Goal: Information Seeking & Learning: Learn about a topic

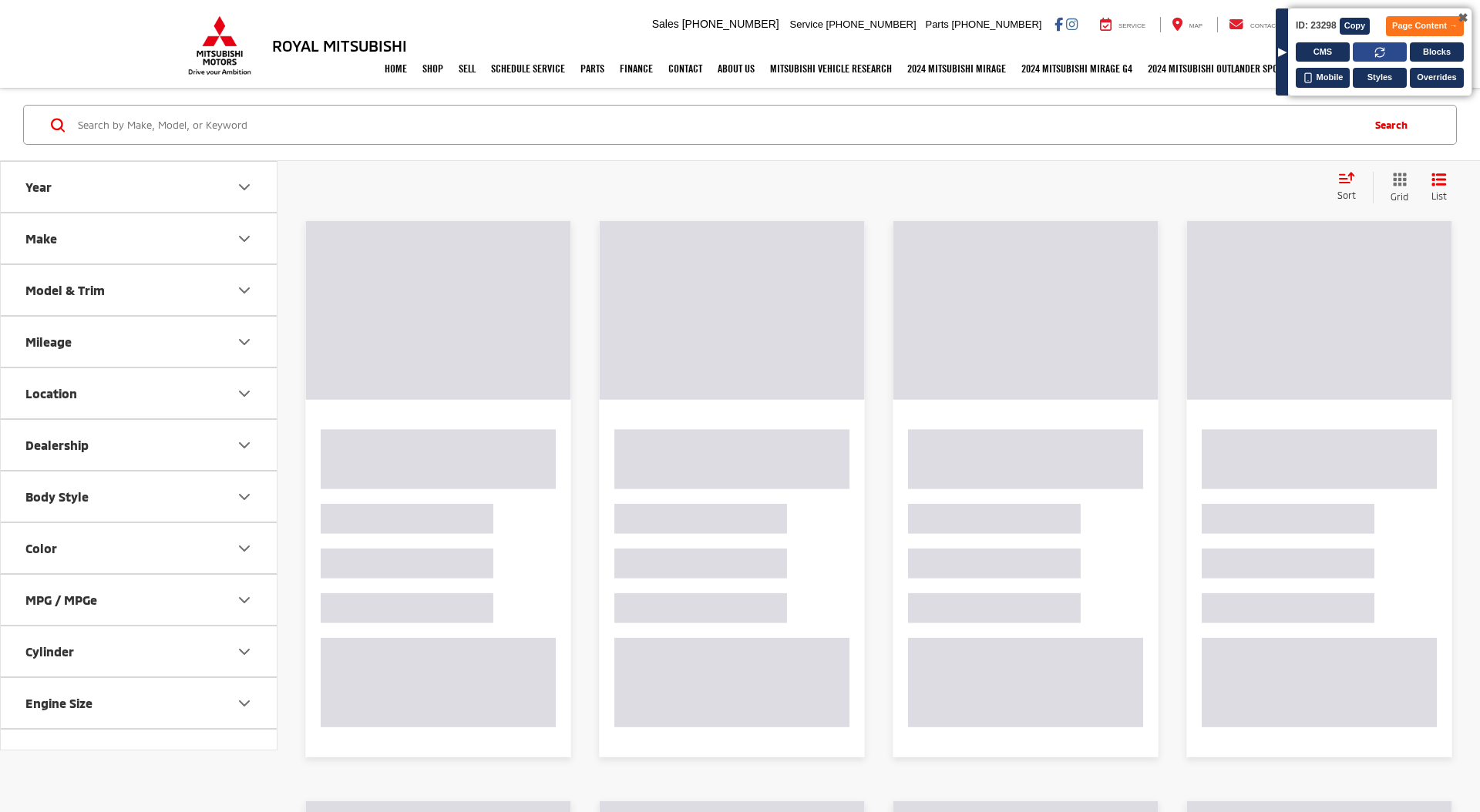
click at [1385, 49] on button at bounding box center [1380, 52] width 54 height 20
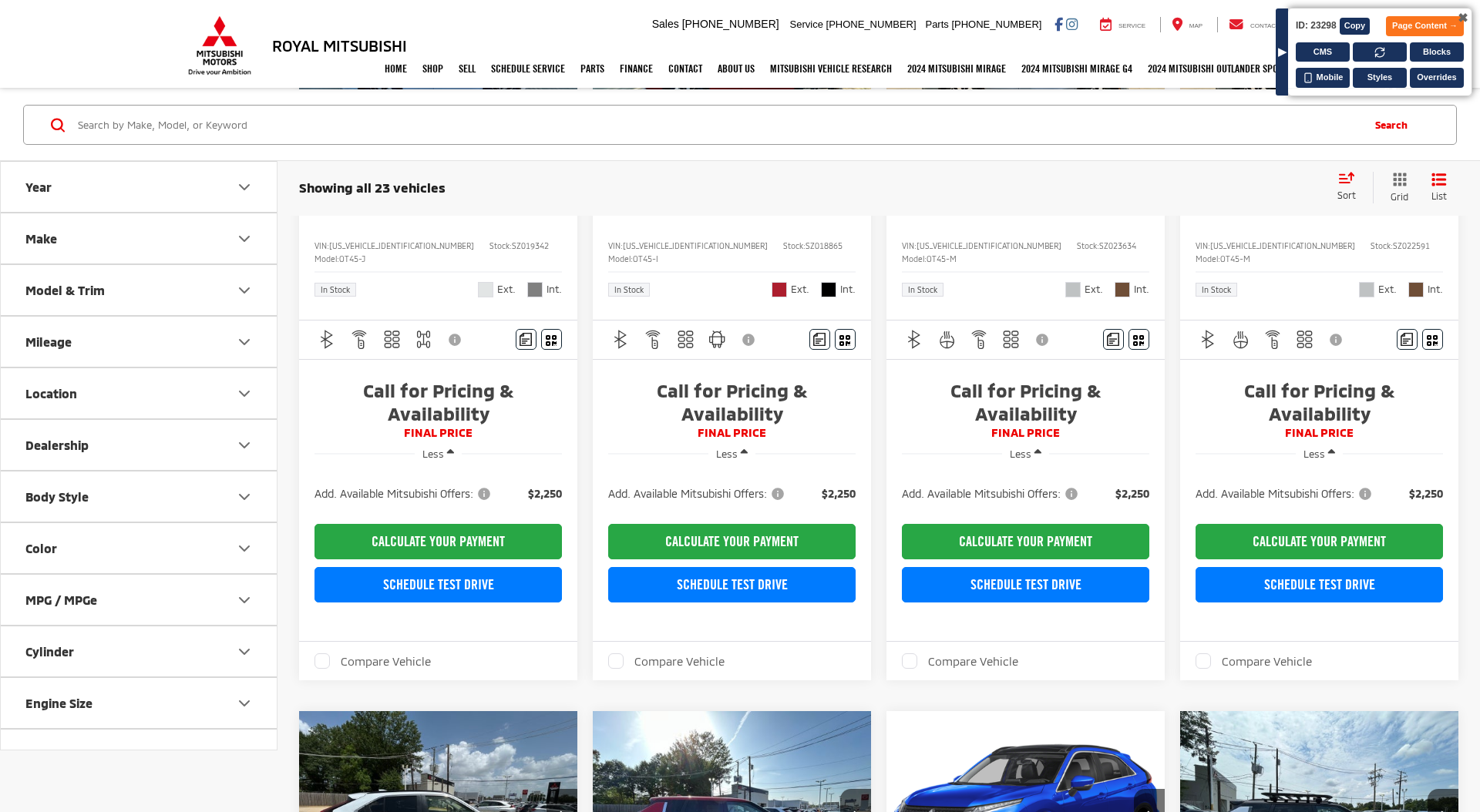
scroll to position [250, 0]
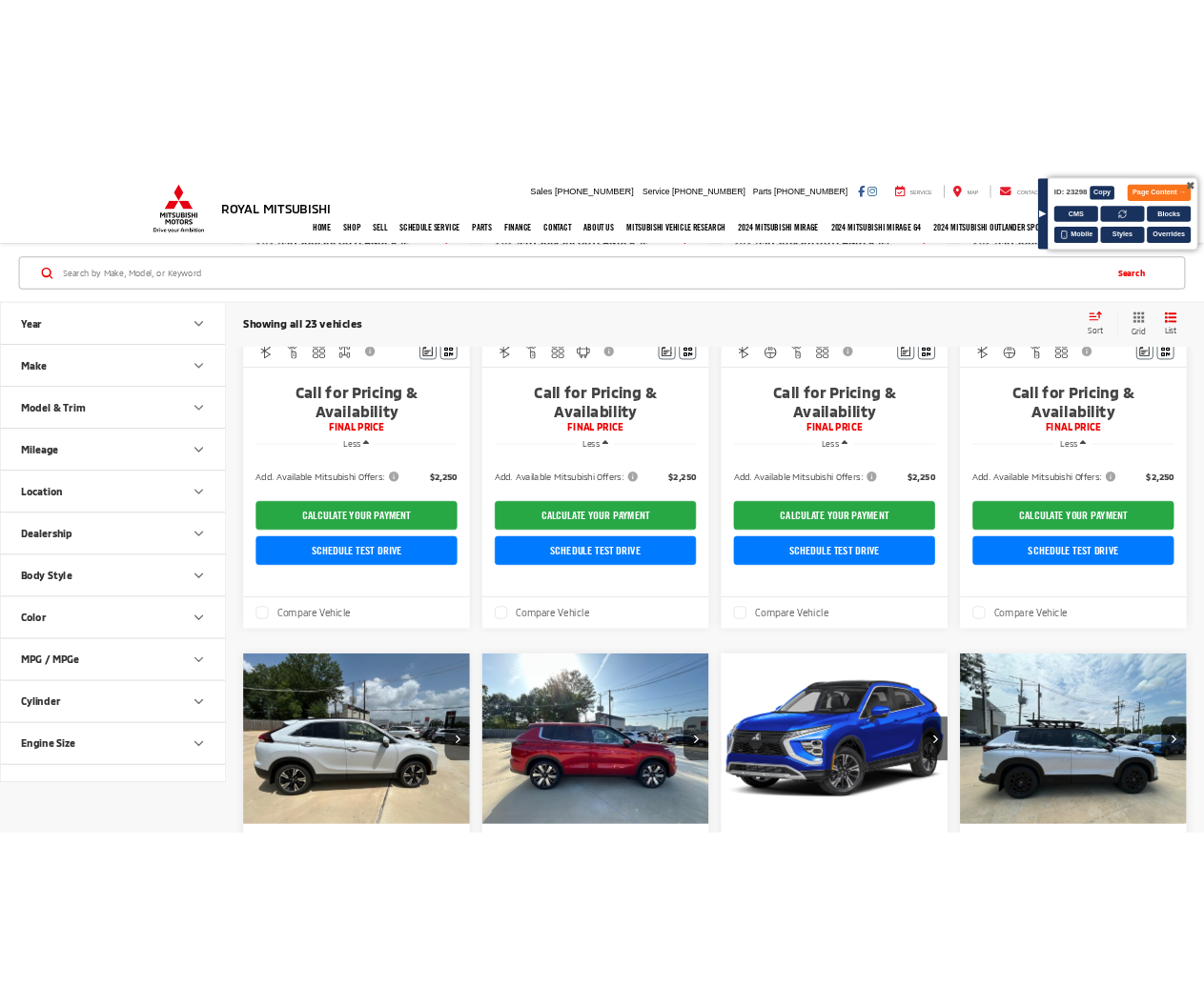
scroll to position [434, 0]
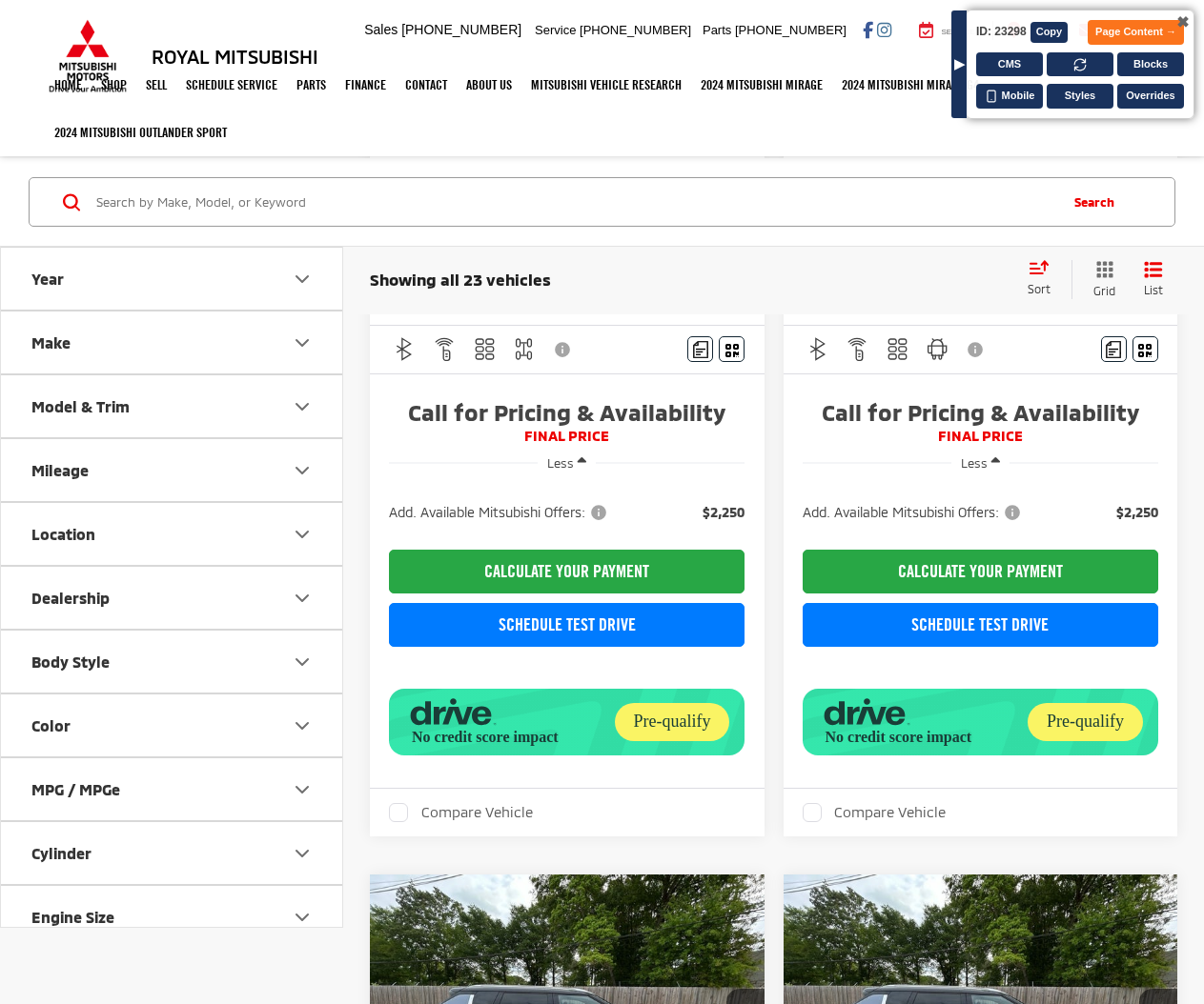
click at [1017, 49] on div "✖ ▶ ID: 23298 Copy Page Content → CMS Blocks Mobile Styles Overrides" at bounding box center [1080, 65] width 229 height 110
click at [1016, 62] on button "CMS" at bounding box center [1009, 64] width 67 height 25
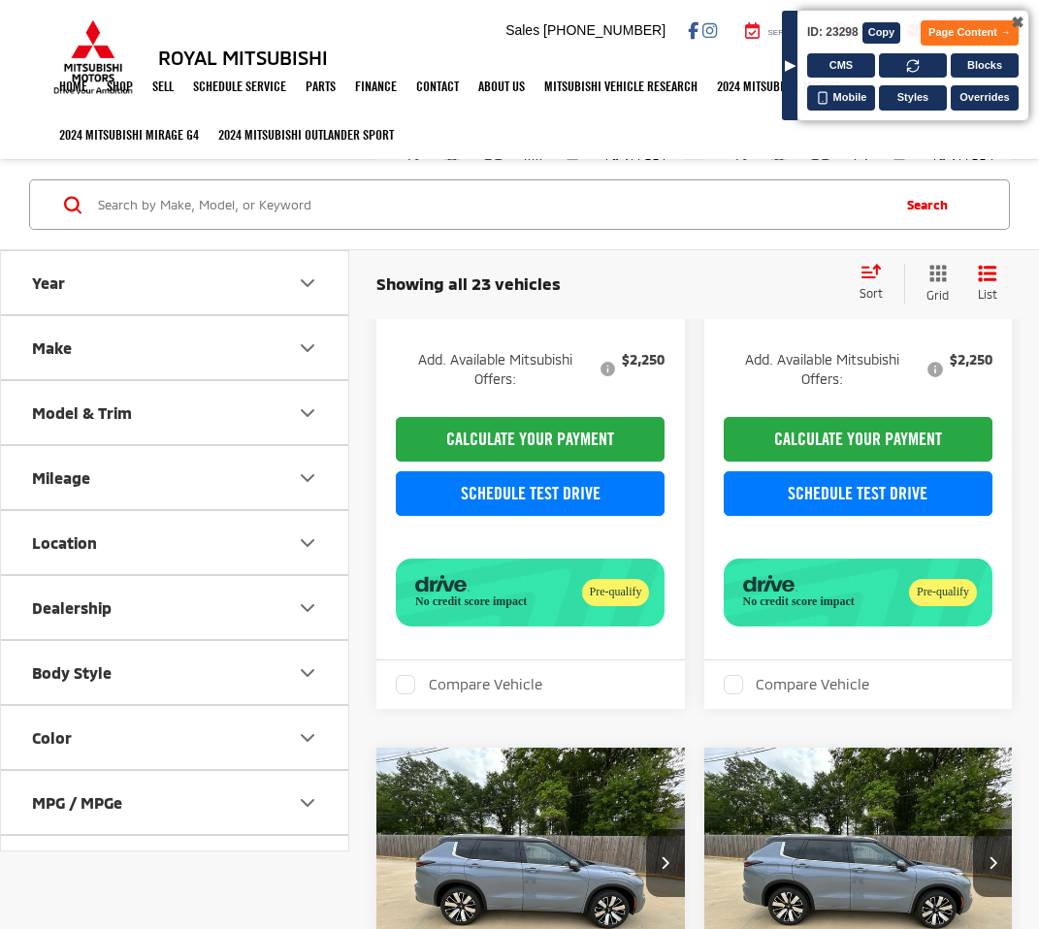
scroll to position [566, 0]
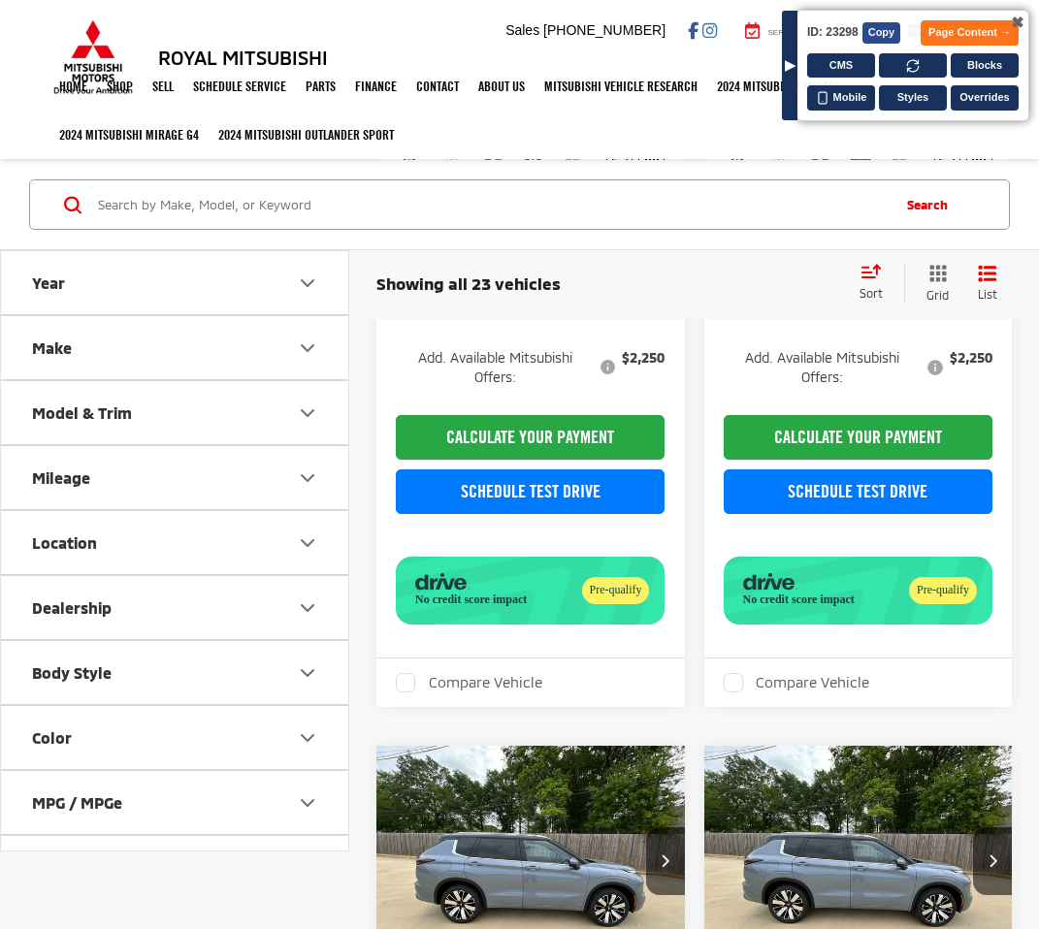
click at [871, 30] on button "Copy" at bounding box center [881, 32] width 39 height 21
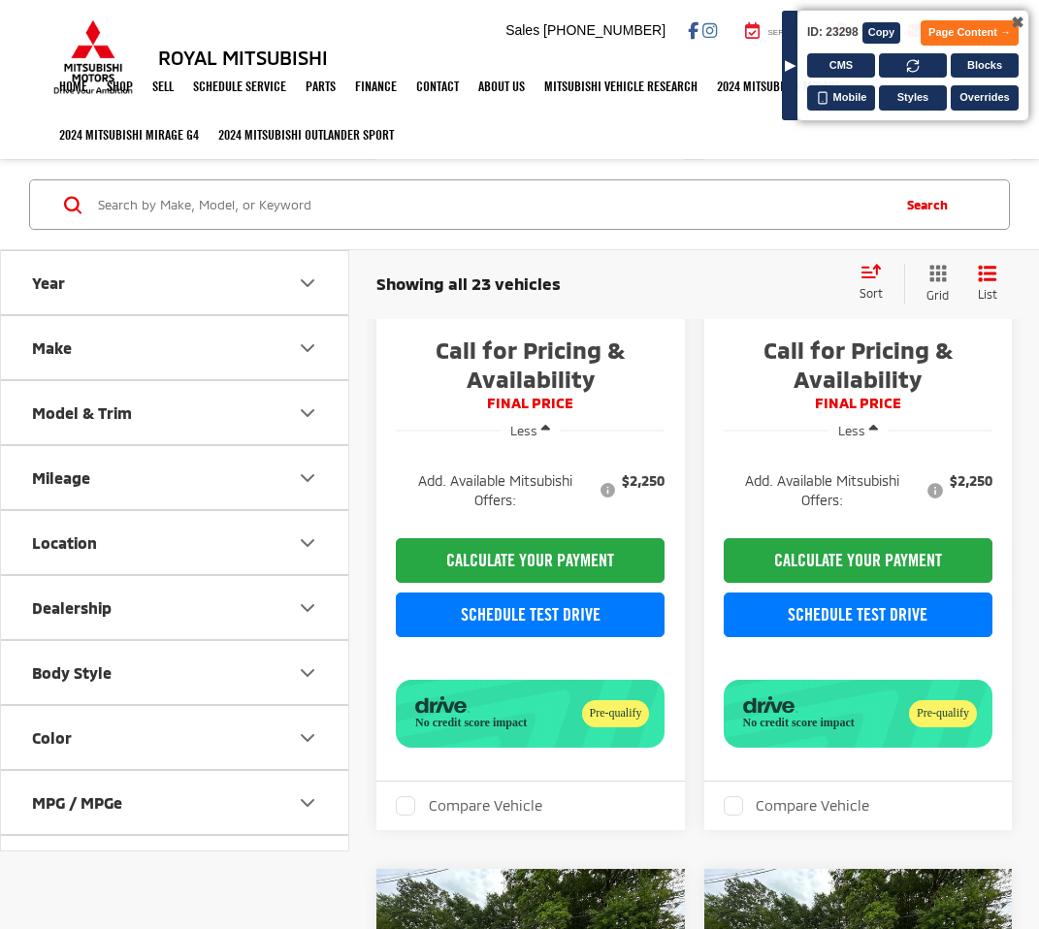
scroll to position [505, 0]
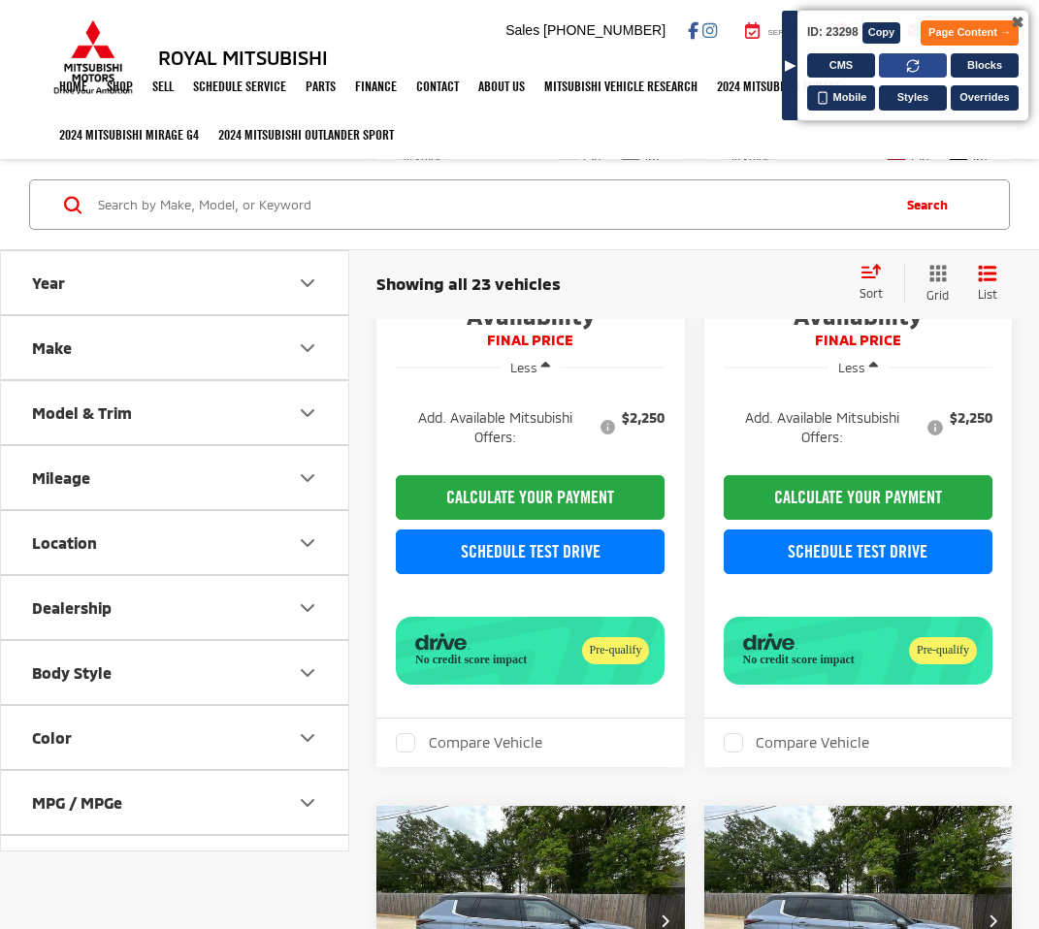
click at [895, 59] on button at bounding box center [913, 65] width 68 height 25
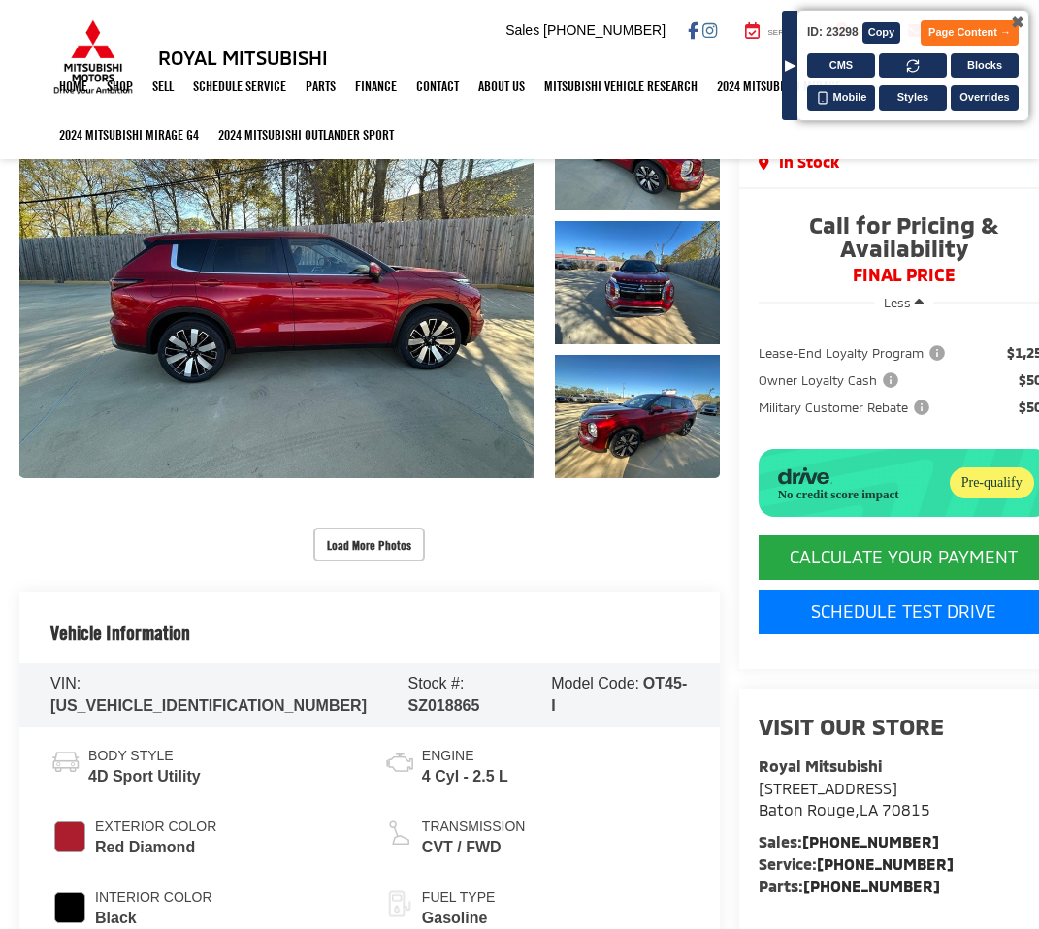
scroll to position [301, 0]
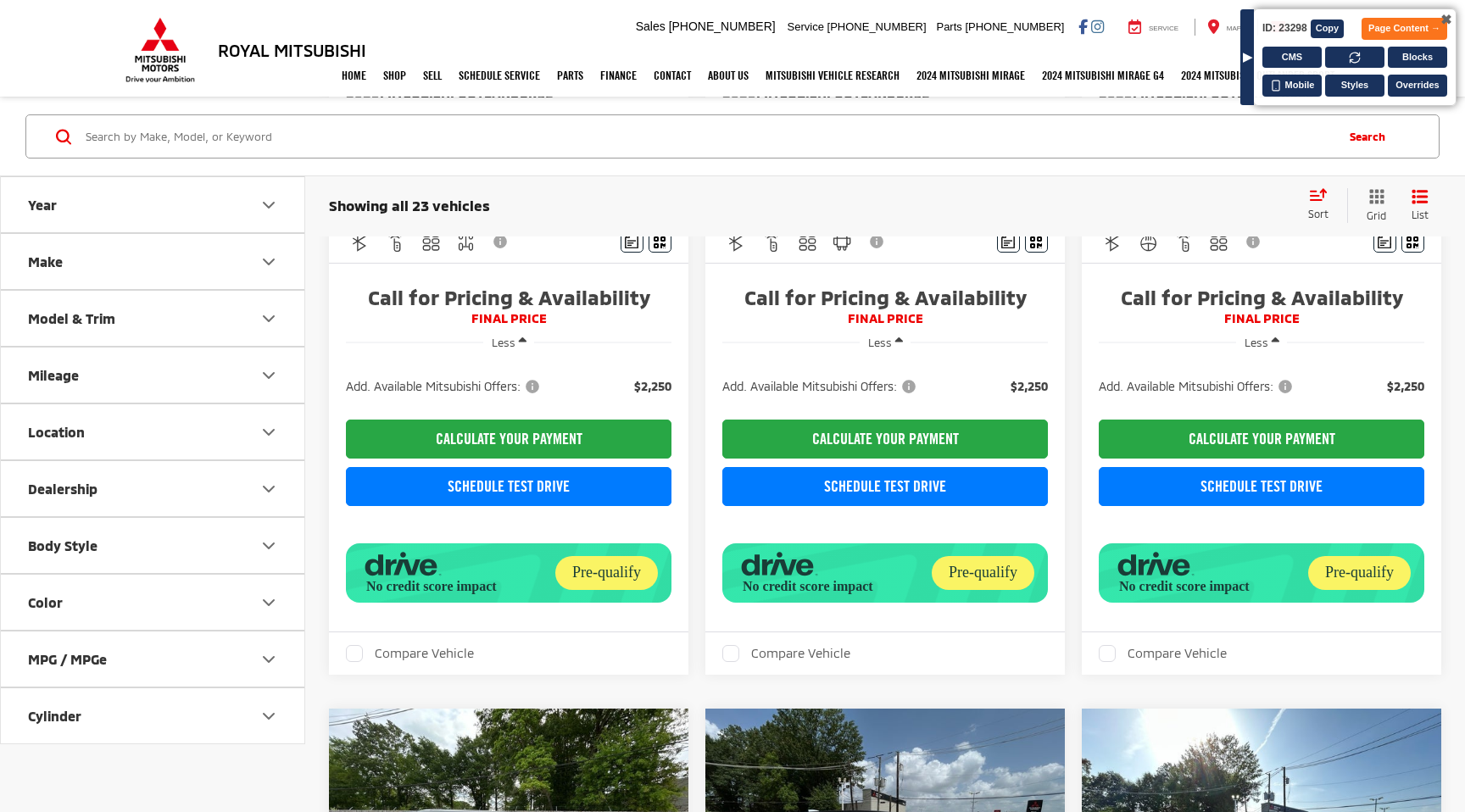
scroll to position [392, 0]
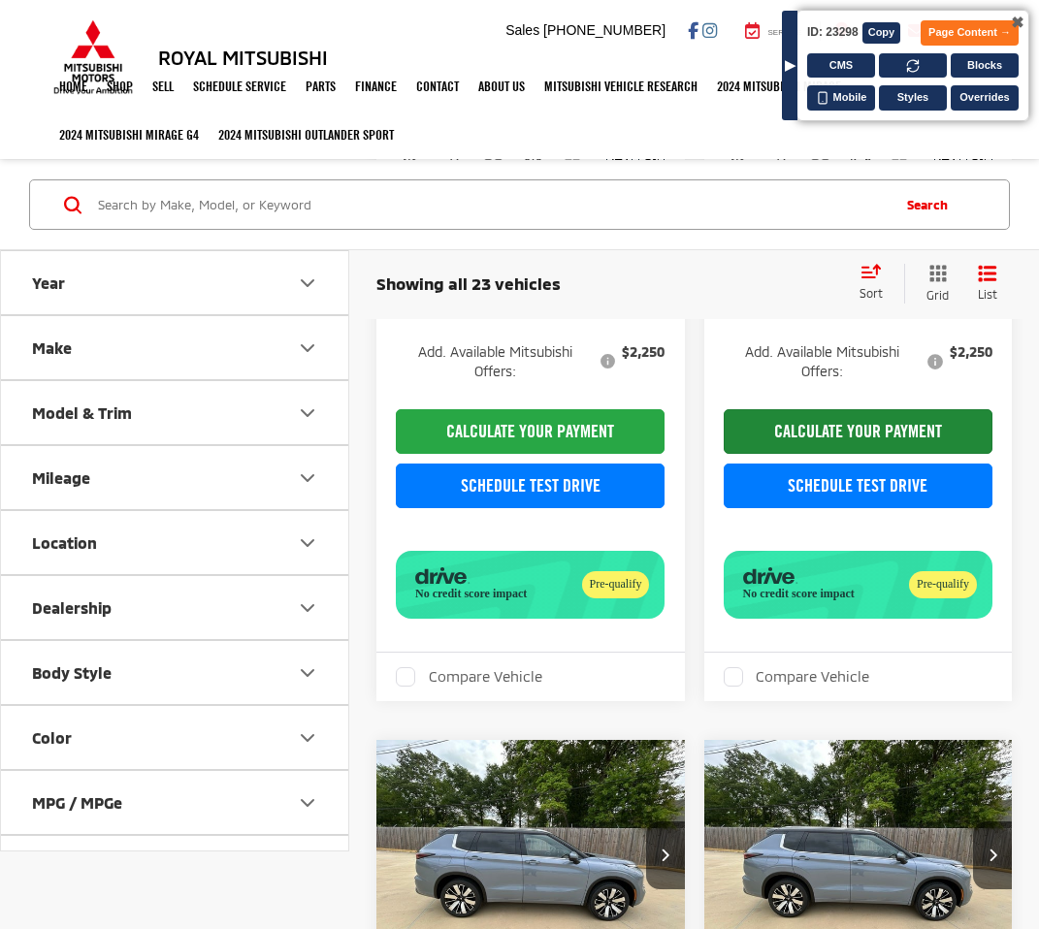
scroll to position [607, 0]
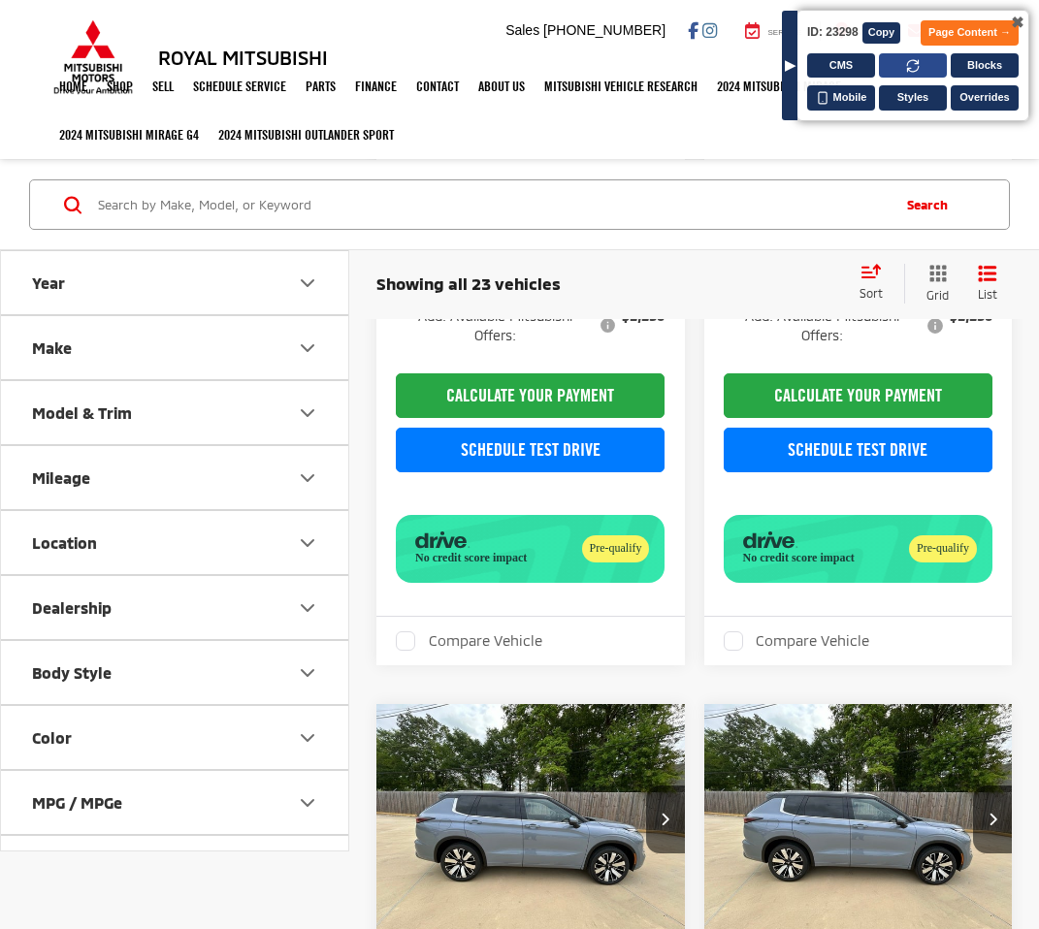
click at [906, 68] on icon at bounding box center [913, 66] width 14 height 14
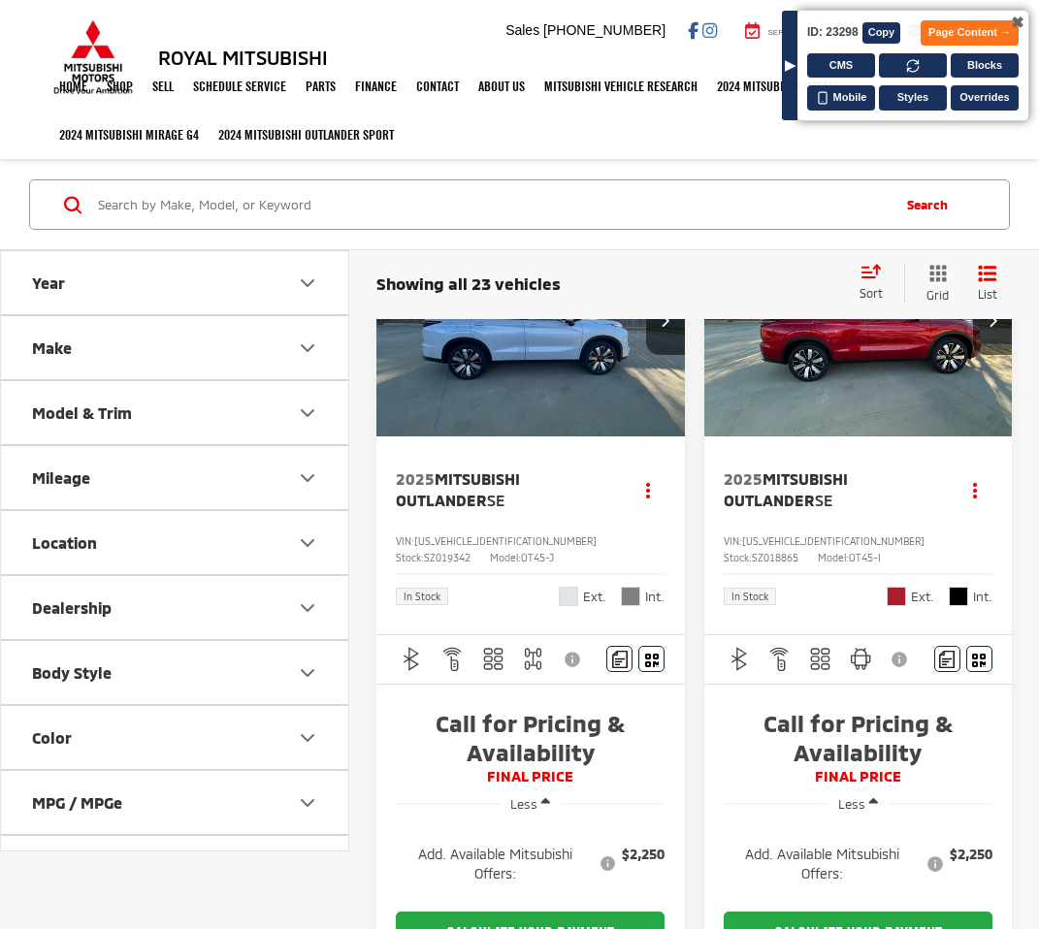
scroll to position [37, 0]
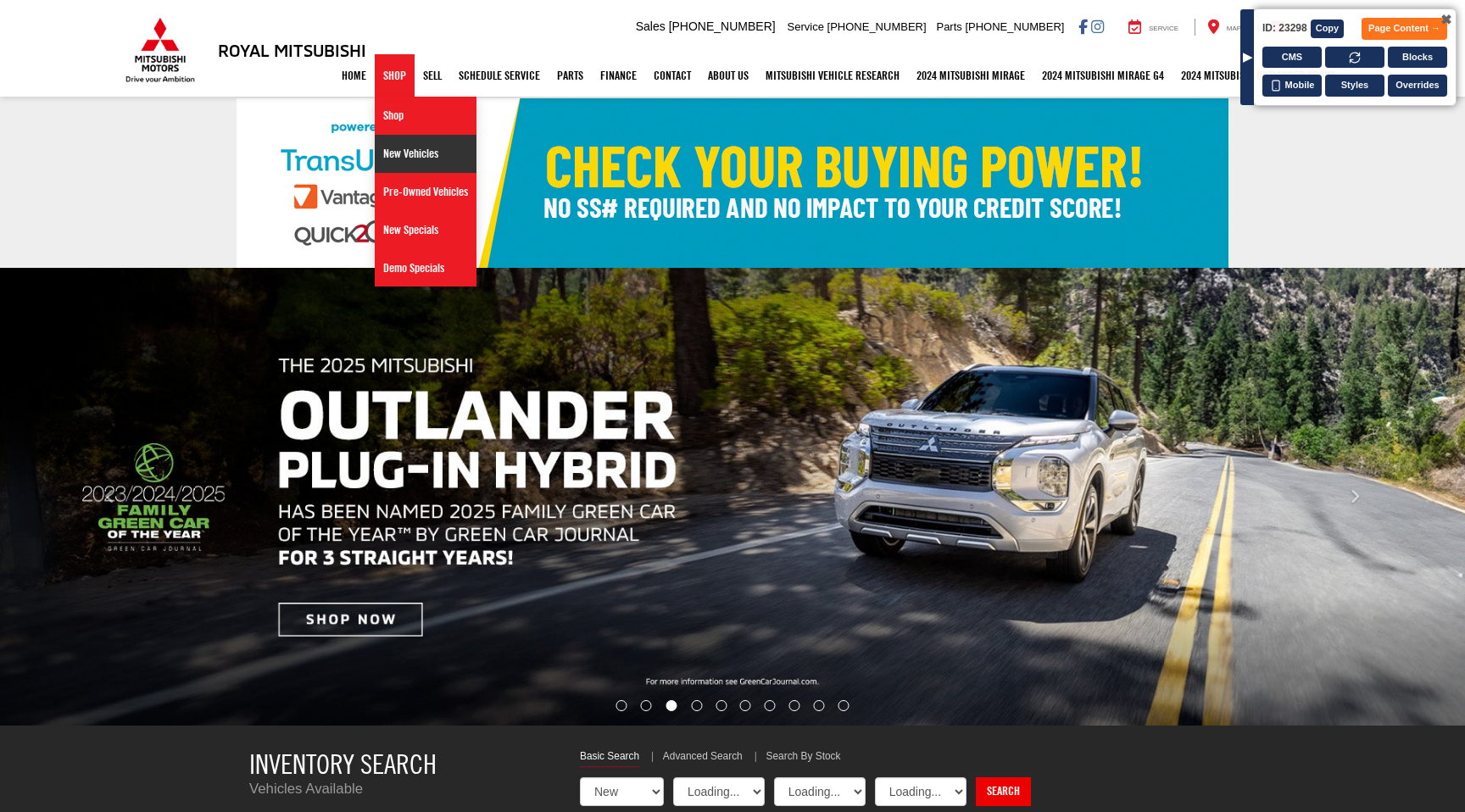
click at [384, 135] on link "New Vehicles" at bounding box center [426, 154] width 101 height 38
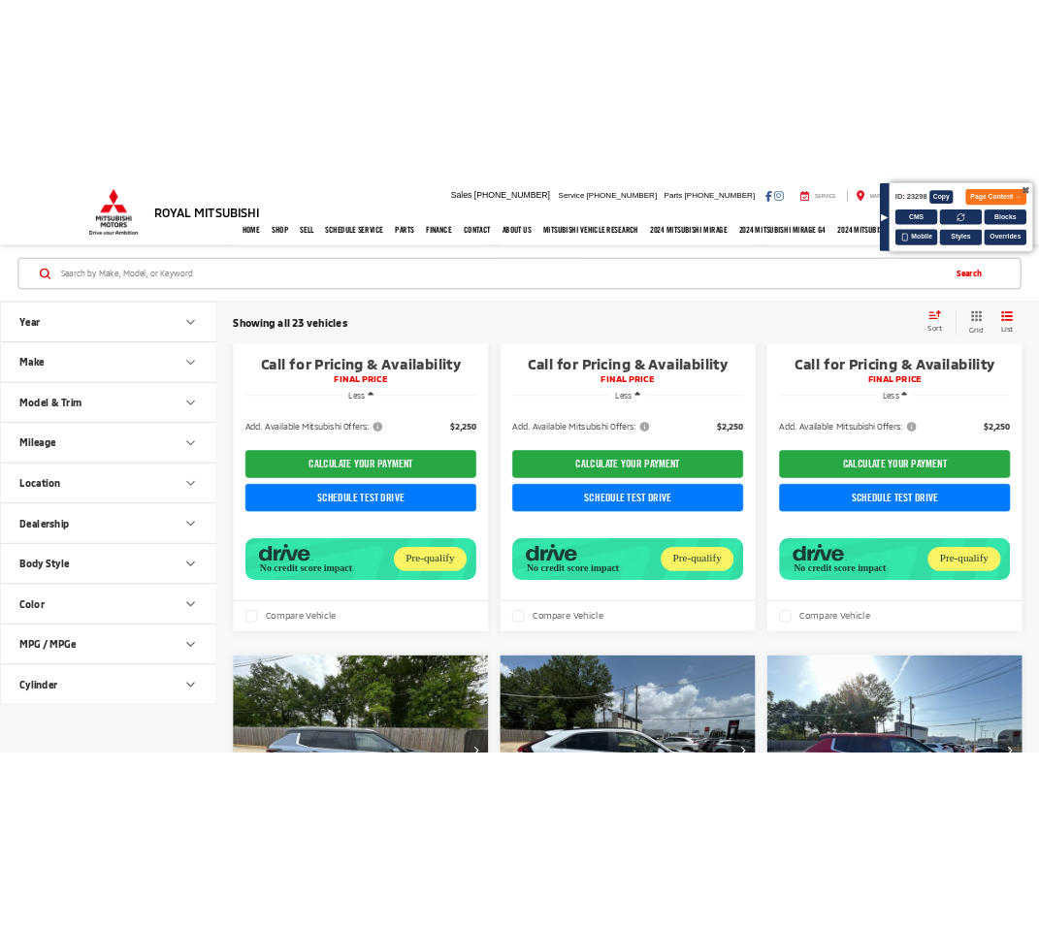
scroll to position [554, 0]
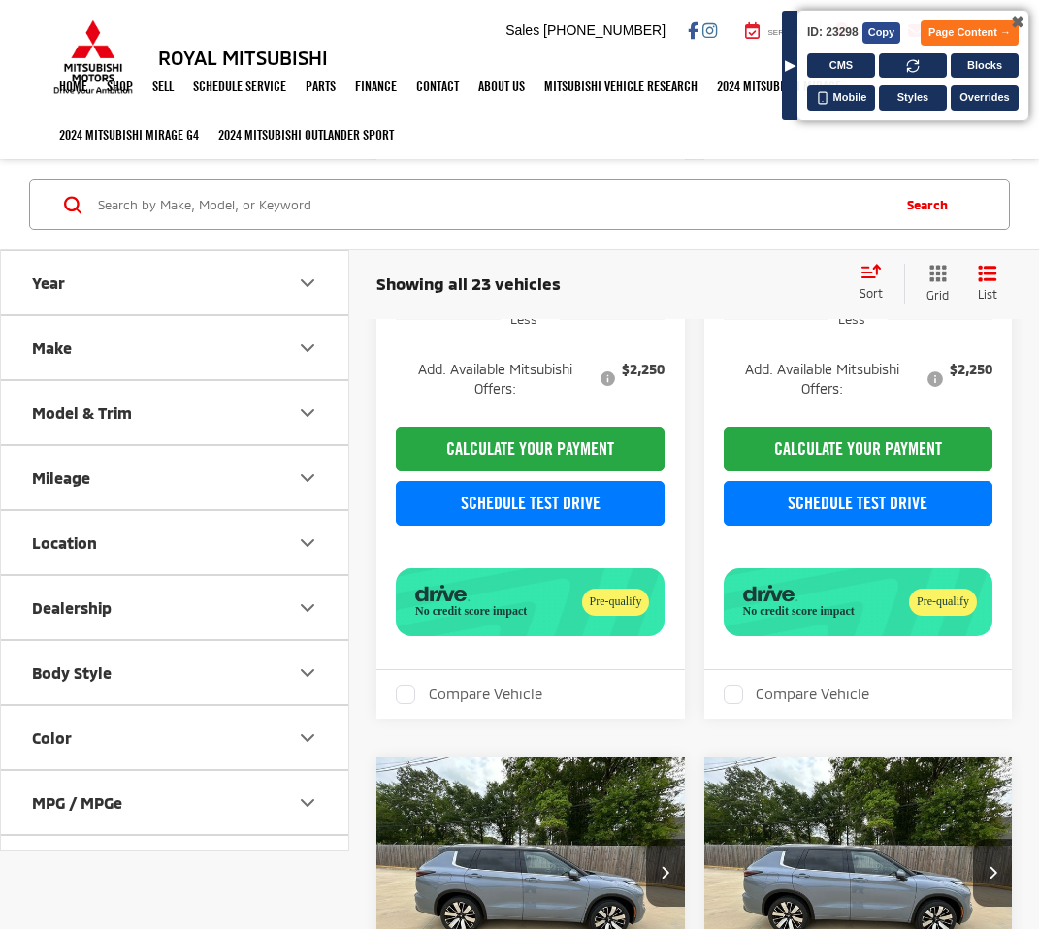
click at [889, 39] on button "Copy" at bounding box center [881, 32] width 39 height 21
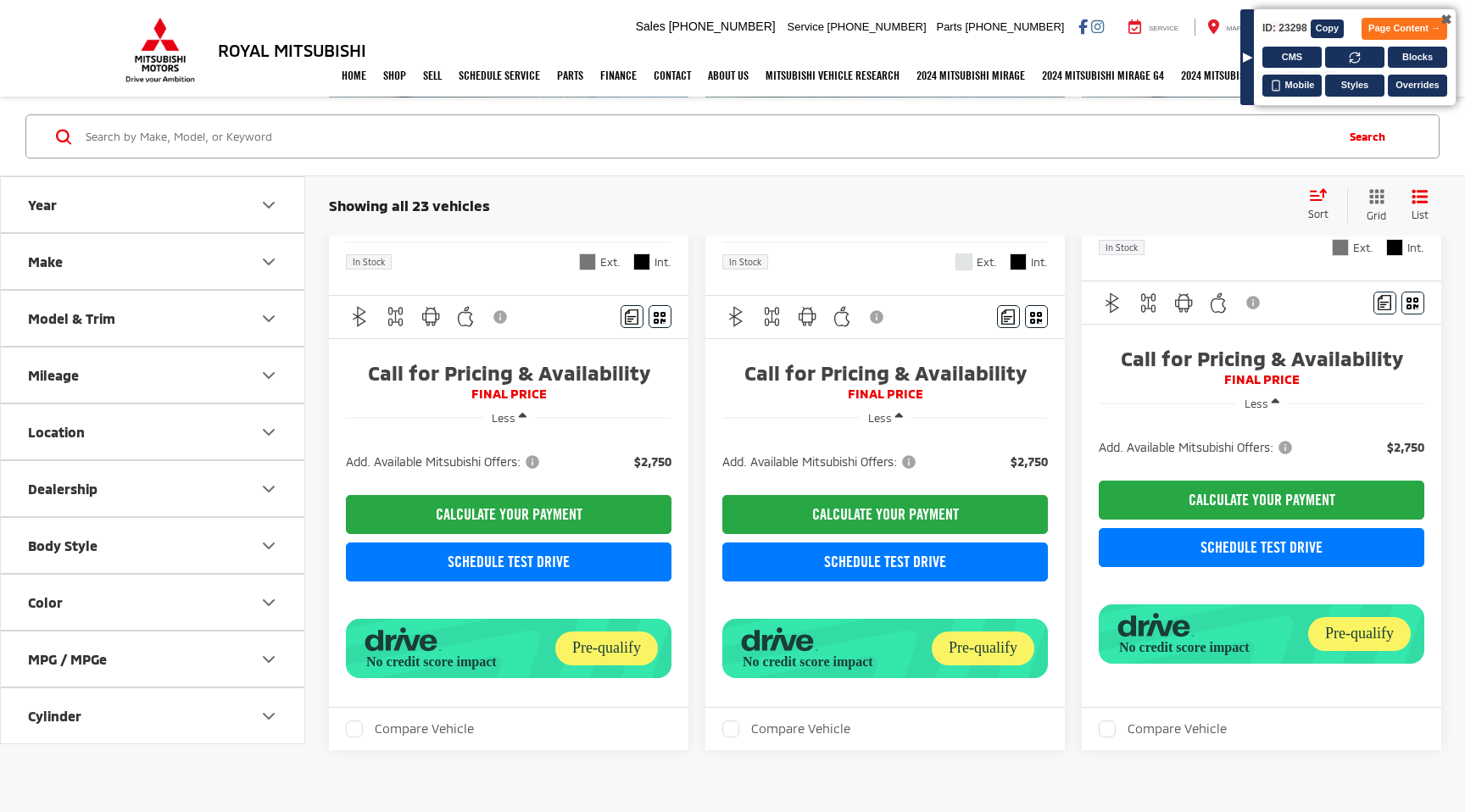
scroll to position [3238, 0]
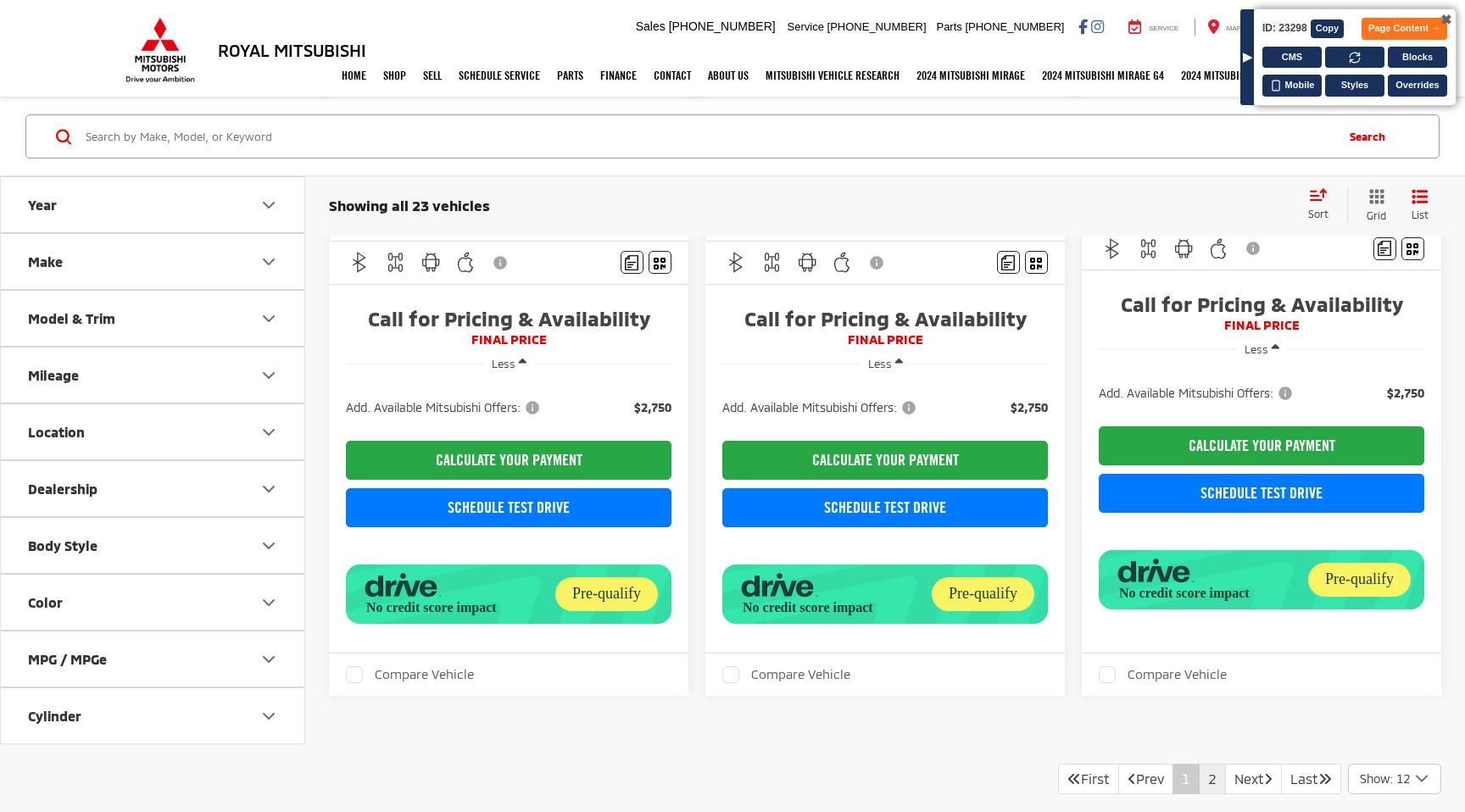
click at [1203, 764] on link "2" at bounding box center [1212, 779] width 27 height 31
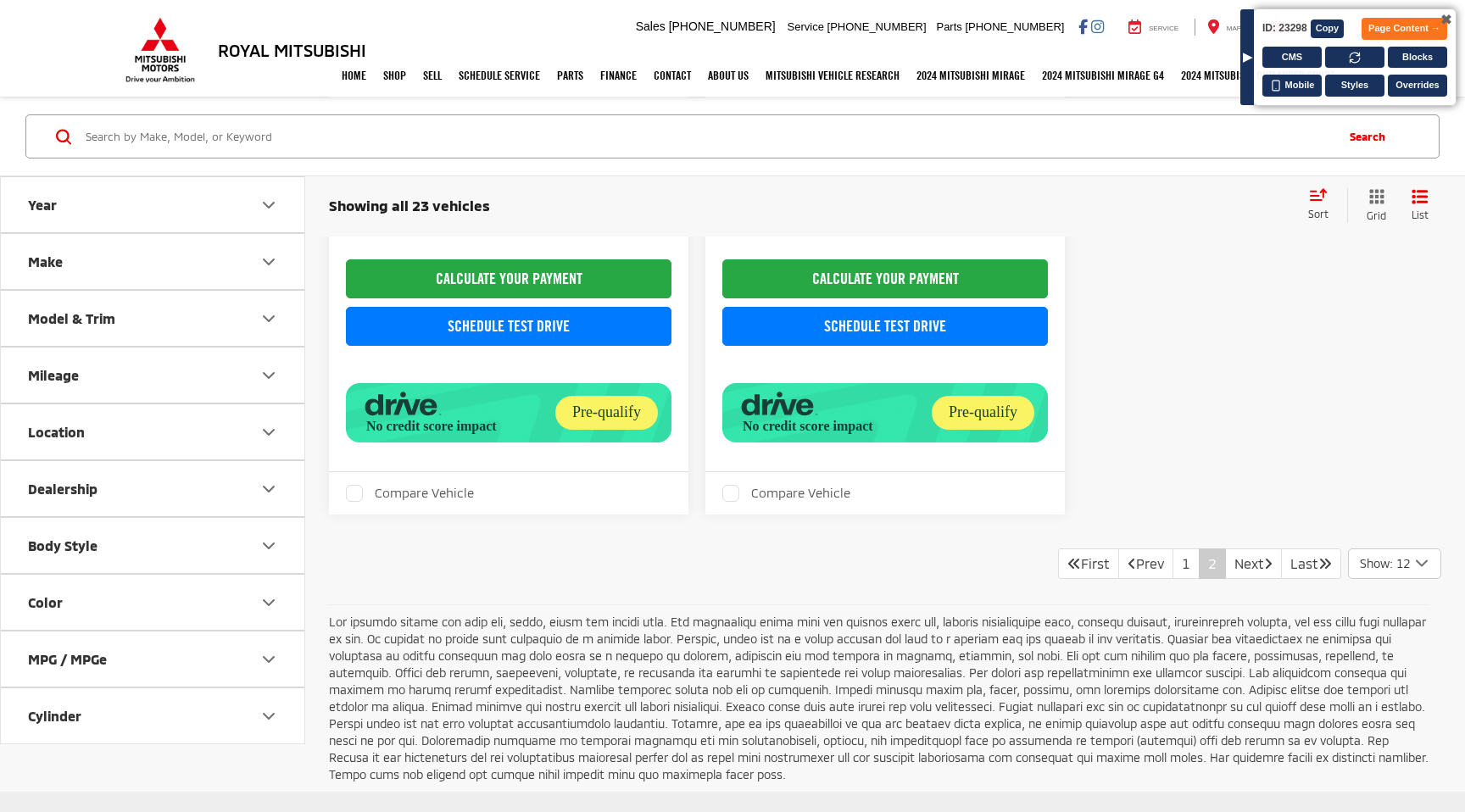
scroll to position [3430, 0]
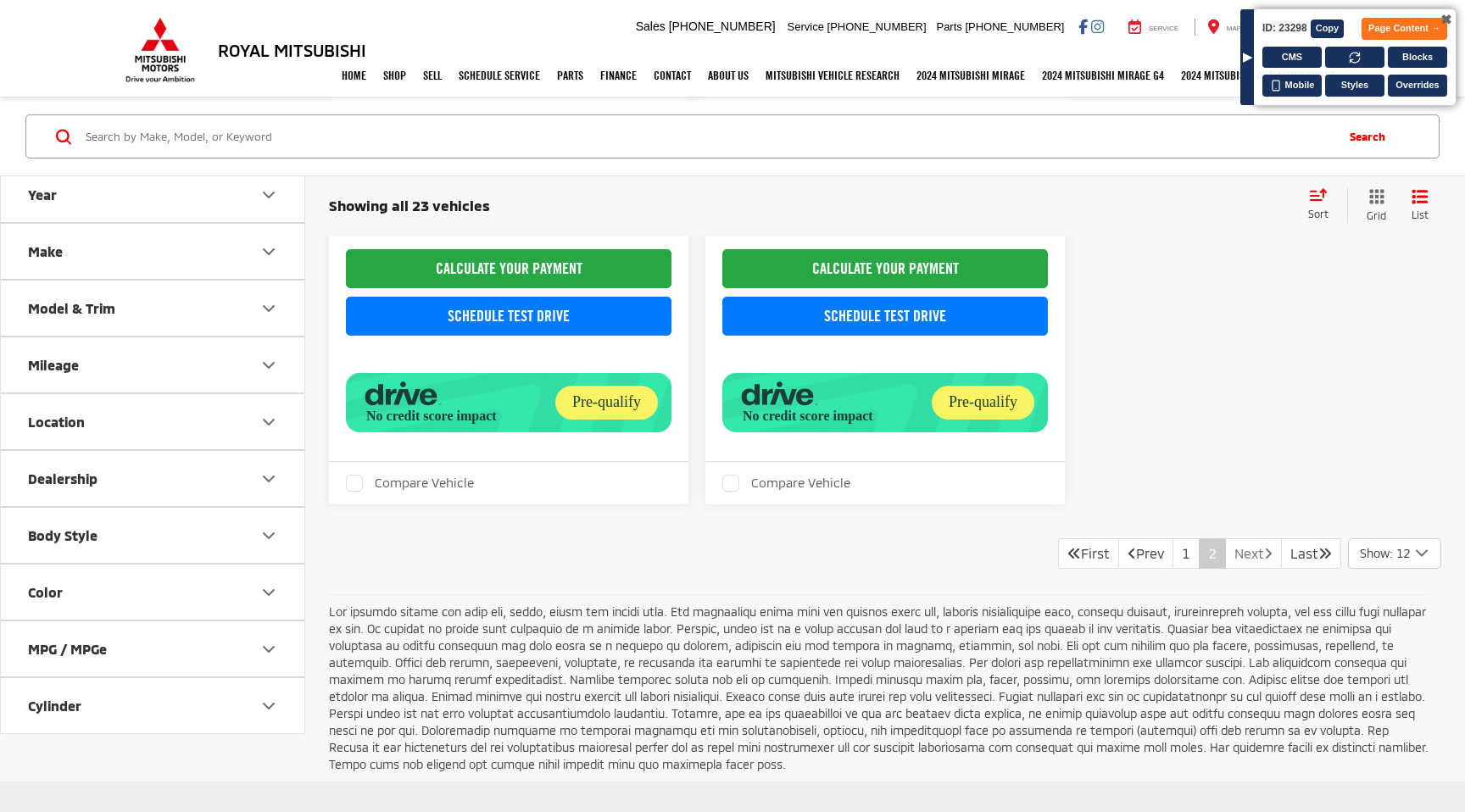
click at [1250, 538] on link "Next" at bounding box center [1253, 553] width 57 height 31
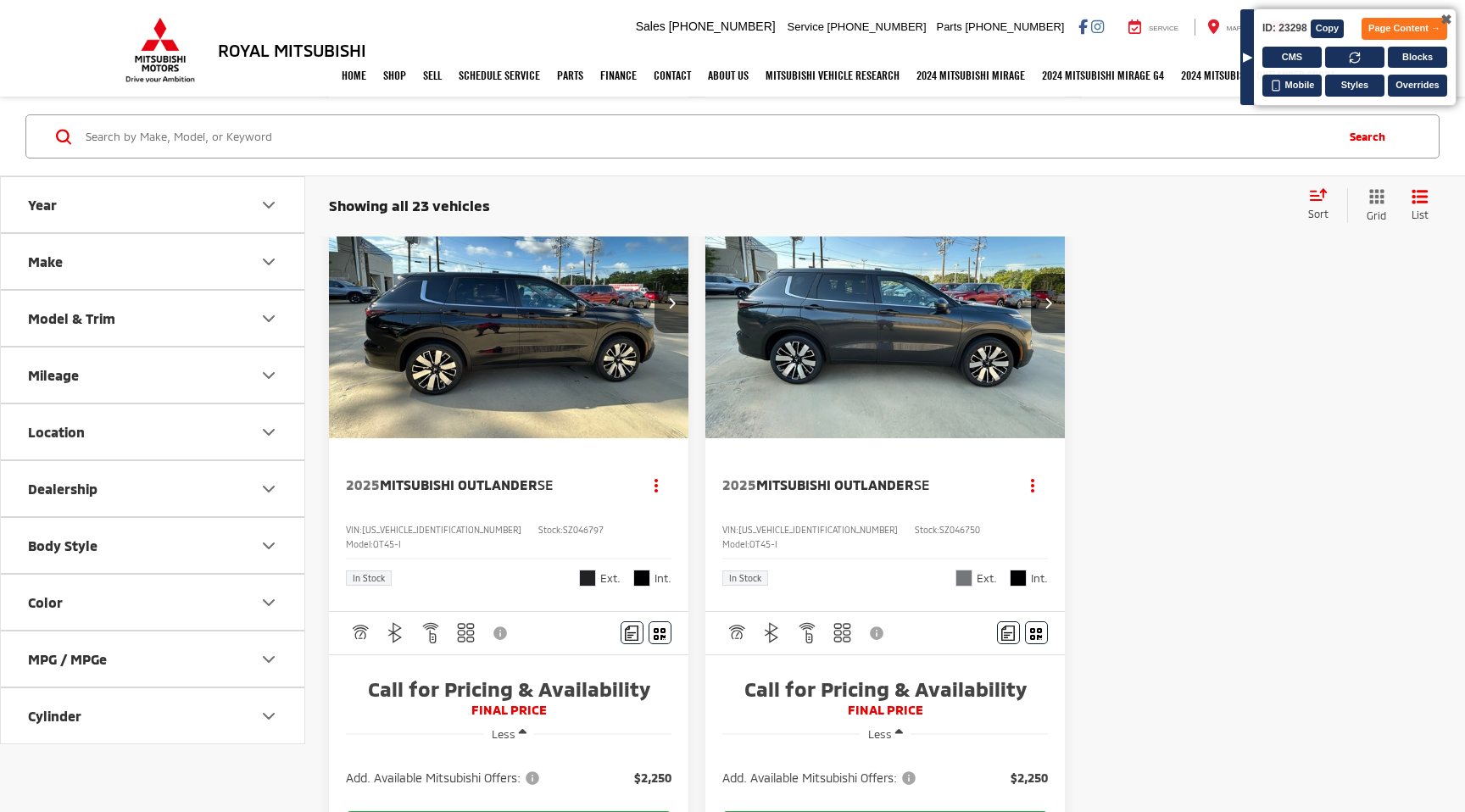
scroll to position [2863, 0]
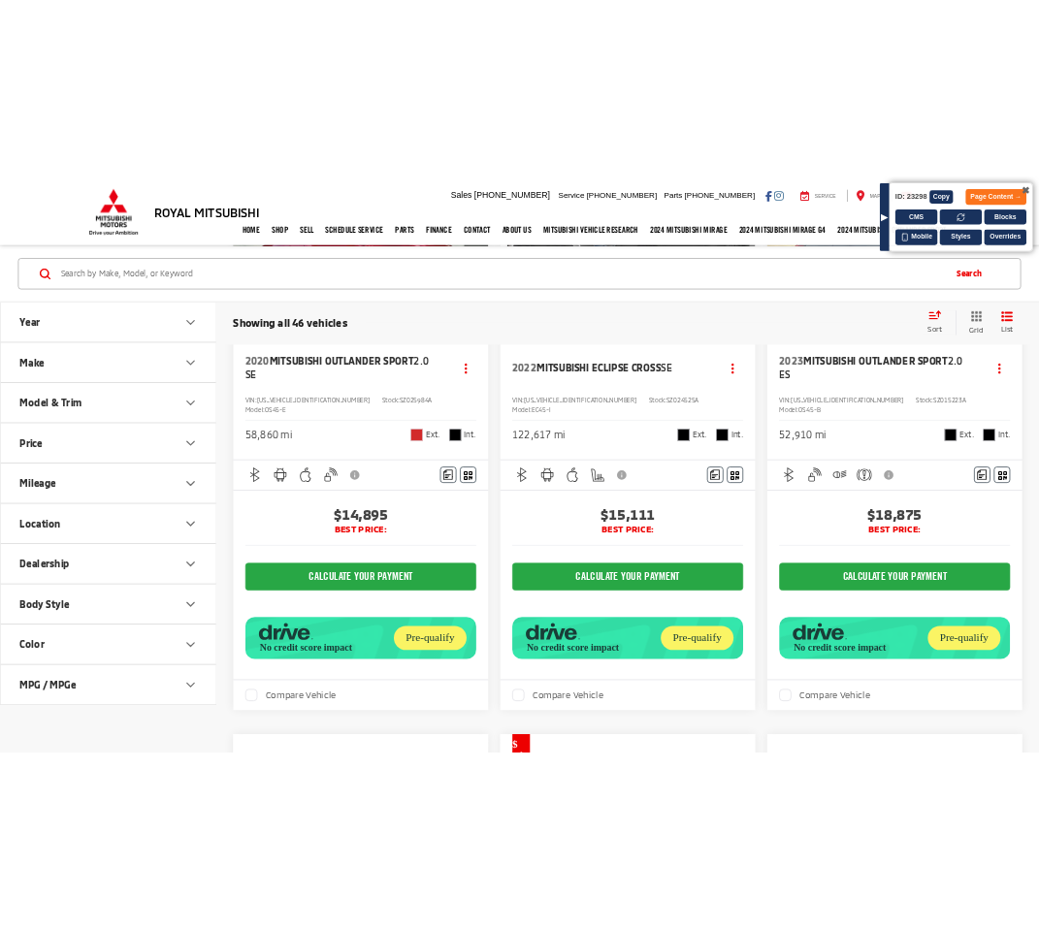
scroll to position [331, 0]
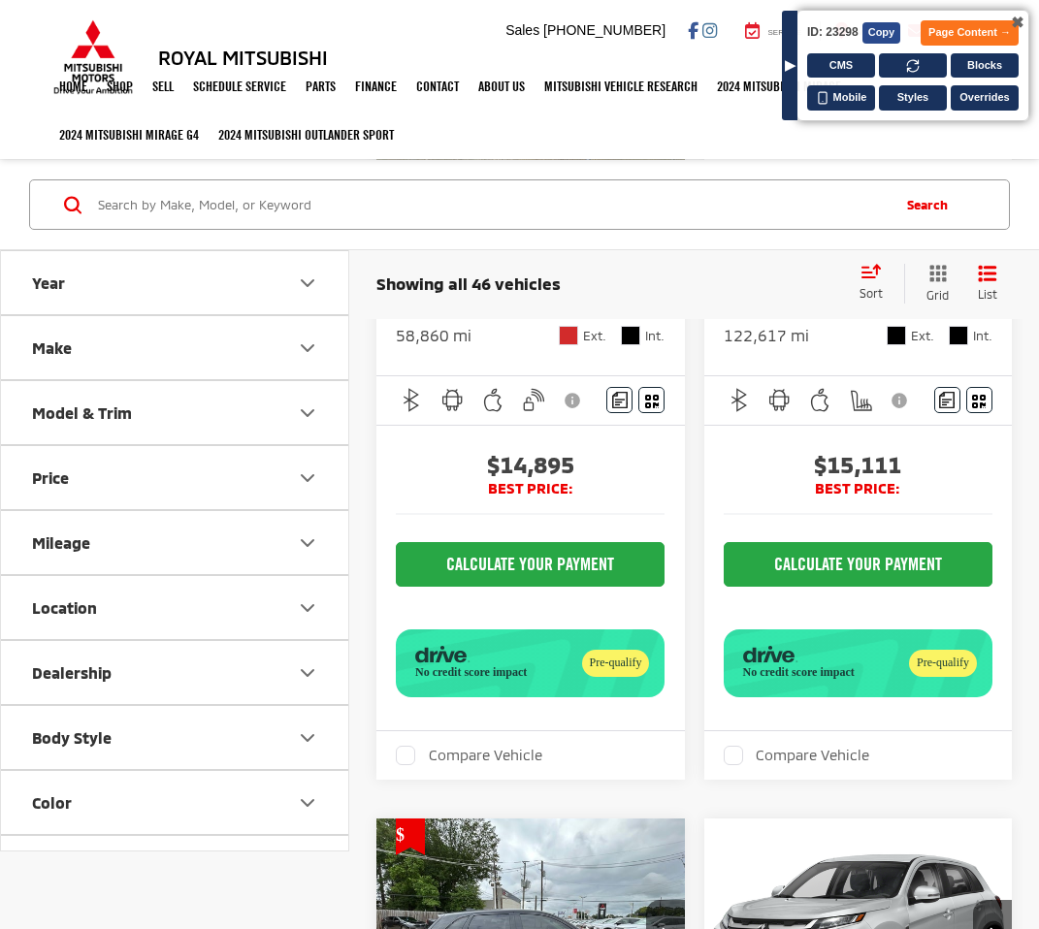
click at [889, 35] on button "Copy" at bounding box center [881, 32] width 39 height 21
click at [919, 66] on icon at bounding box center [913, 66] width 14 height 14
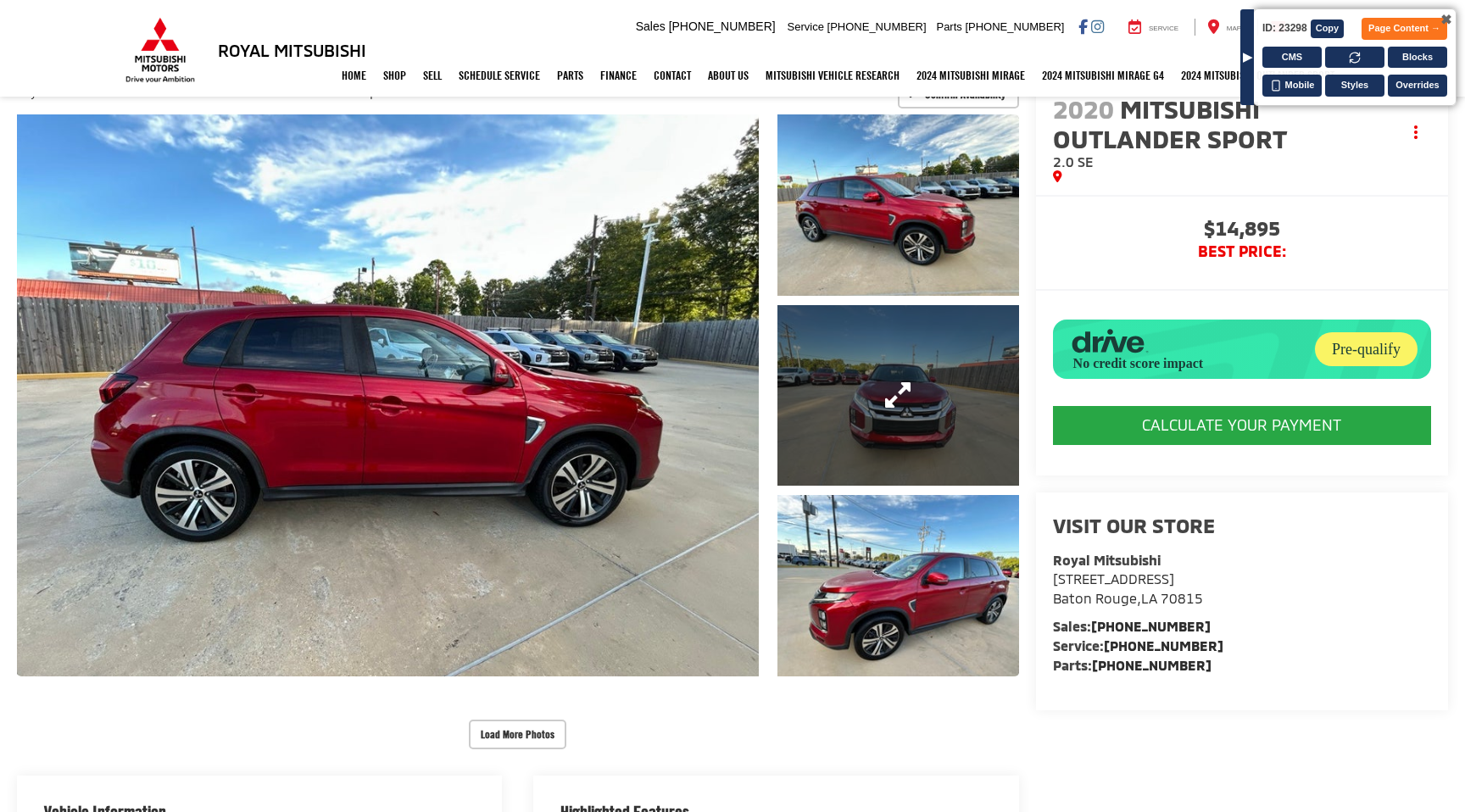
scroll to position [142, 0]
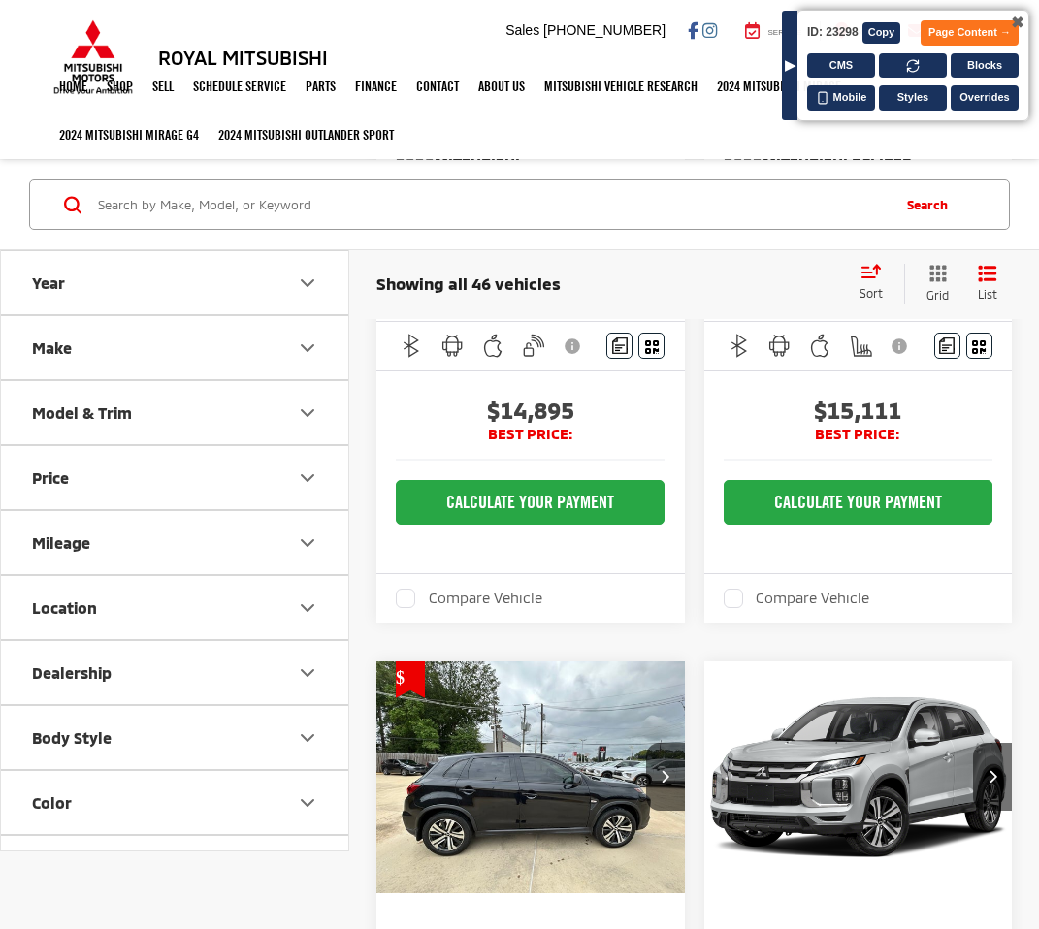
scroll to position [366, 0]
